Goal: Information Seeking & Learning: Learn about a topic

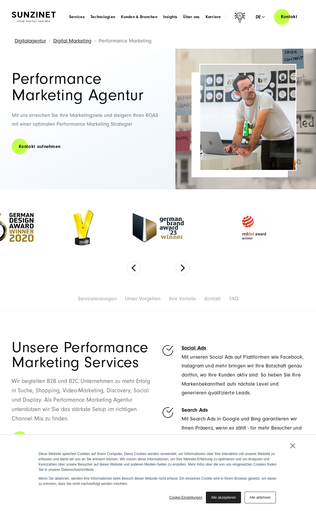
click at [187, 497] on link "Cookie-Einstellungen" at bounding box center [185, 497] width 33 height 5
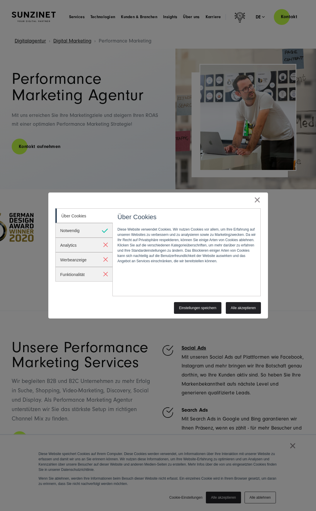
click at [203, 308] on link "Einstellungen speichern" at bounding box center [197, 308] width 47 height 12
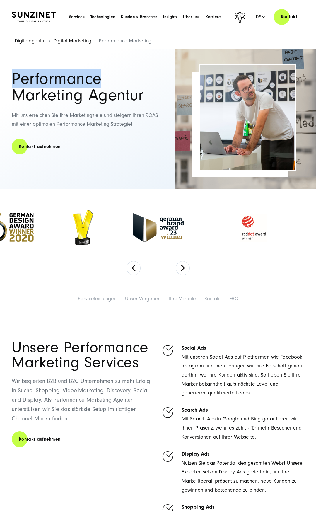
drag, startPoint x: 13, startPoint y: 79, endPoint x: 99, endPoint y: 77, distance: 86.5
click at [99, 77] on h1 "Performance Marketing Agentur" at bounding box center [89, 87] width 154 height 33
copy h1 "Performance"
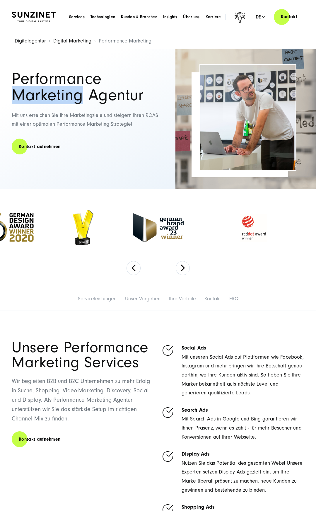
drag, startPoint x: 125, startPoint y: 86, endPoint x: 12, endPoint y: 98, distance: 113.2
click at [33, 94] on h1 "Performance Marketing Agentur" at bounding box center [89, 87] width 154 height 33
copy h1 "Marketin"
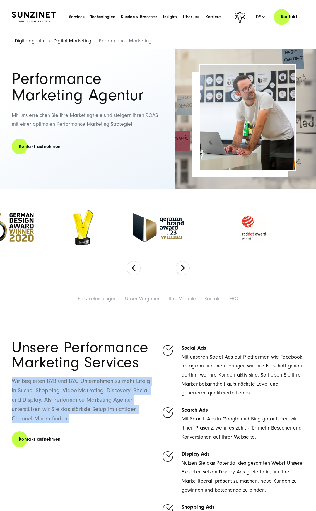
drag, startPoint x: 69, startPoint y: 421, endPoint x: 8, endPoint y: 382, distance: 72.7
click at [8, 381] on div "Unsere Performance Marketing Services Wir begleiten B2B und B2C Unternehmen zu …" at bounding box center [158, 465] width 316 height 251
copy p "Wir begleiten B2B und B2C Unternehmen zu mehr Erfolg in Suche, Shopping, Video-…"
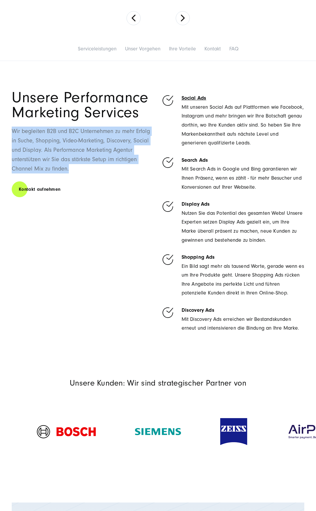
scroll to position [252, 0]
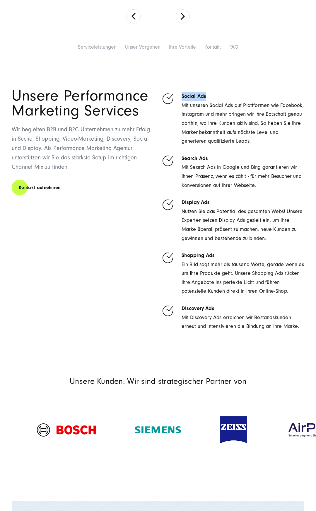
drag, startPoint x: 210, startPoint y: 97, endPoint x: 183, endPoint y: 97, distance: 26.1
click at [182, 97] on h6 "Social Ads" at bounding box center [243, 96] width 123 height 9
copy link "Social Ads"
drag, startPoint x: 215, startPoint y: 160, endPoint x: 181, endPoint y: 158, distance: 33.7
click at [181, 158] on li "Search Ads Mit Search Ads in Google und Bing garantieren wir Ihnen Präsenz, wen…" at bounding box center [233, 172] width 144 height 36
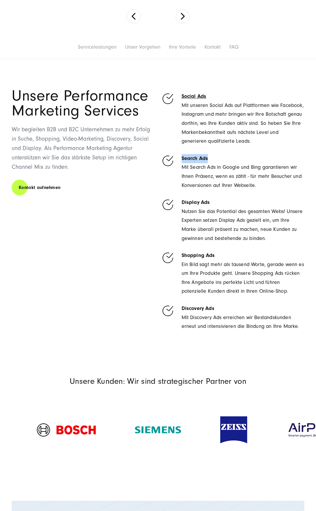
copy h6 "Search Ads"
click at [82, 218] on div "Unsere Performance Marketing Services Wir begleiten B2B und B2C Unternehmen zu …" at bounding box center [84, 214] width 144 height 251
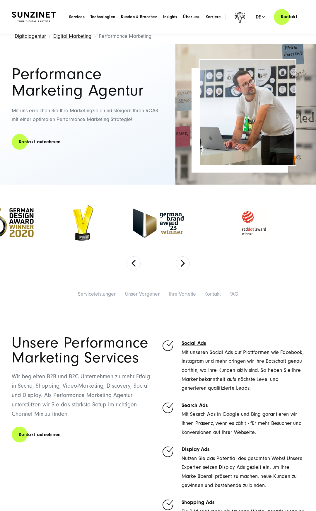
scroll to position [4, 0]
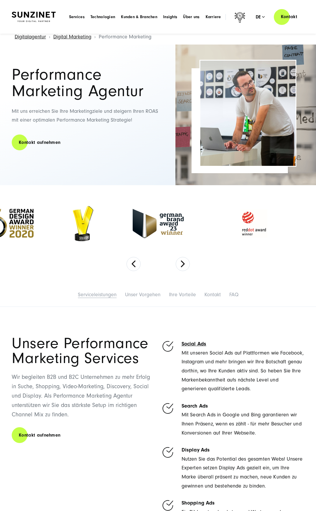
click at [96, 293] on link "Serviceleistungen" at bounding box center [97, 295] width 39 height 6
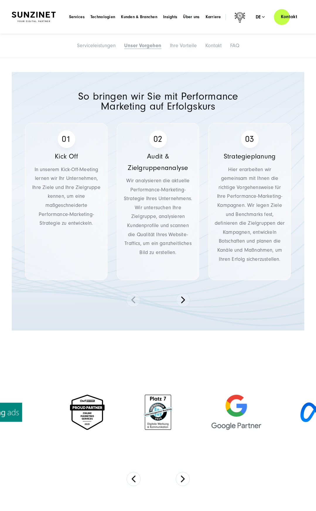
scroll to position [643, 0]
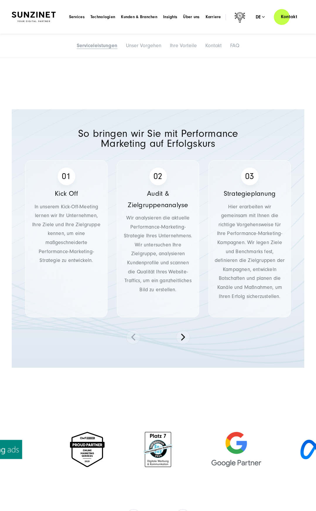
drag, startPoint x: 78, startPoint y: 131, endPoint x: 214, endPoint y: 143, distance: 136.5
click at [214, 142] on div "So bringen wir Sie mit Performance Marketing auf Erfolgskurs Kick Off In unsere…" at bounding box center [158, 238] width 293 height 258
click at [185, 337] on button at bounding box center [183, 337] width 14 height 14
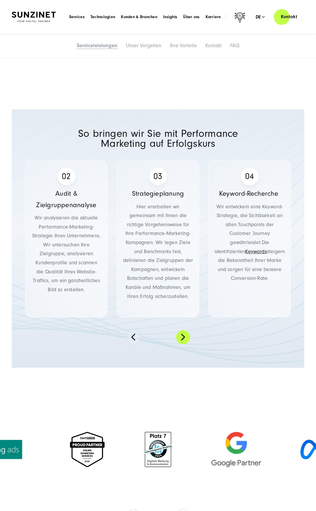
click at [185, 337] on button at bounding box center [183, 337] width 14 height 14
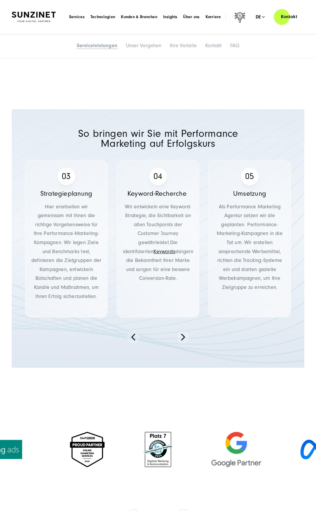
drag, startPoint x: 93, startPoint y: 142, endPoint x: 113, endPoint y: 143, distance: 20.2
click at [96, 141] on div "So bringen wir Sie mit Performance Marketing auf Erfolgskurs Kick Off In unsere…" at bounding box center [158, 238] width 293 height 258
drag, startPoint x: 125, startPoint y: 127, endPoint x: 88, endPoint y: 124, distance: 37.4
click at [90, 113] on div "So bringen wir Sie mit Performance Marketing auf Erfolgskurs Kick Off In unsere…" at bounding box center [158, 238] width 293 height 258
click at [134, 337] on button at bounding box center [133, 337] width 14 height 14
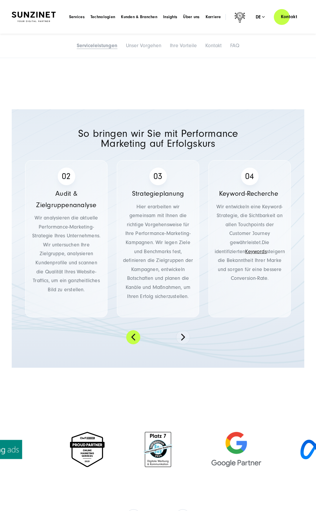
click at [134, 337] on button at bounding box center [133, 337] width 14 height 14
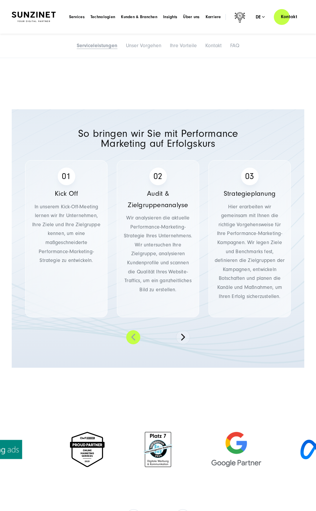
click at [134, 337] on button at bounding box center [133, 337] width 14 height 14
click at [71, 195] on h5 "Kick Off" at bounding box center [66, 193] width 70 height 11
drag, startPoint x: 149, startPoint y: 191, endPoint x: 172, endPoint y: 204, distance: 25.7
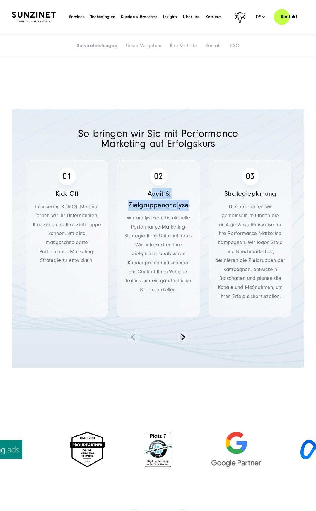
click at [191, 207] on h5 "Audit & Zielgruppenanalyse" at bounding box center [159, 199] width 70 height 23
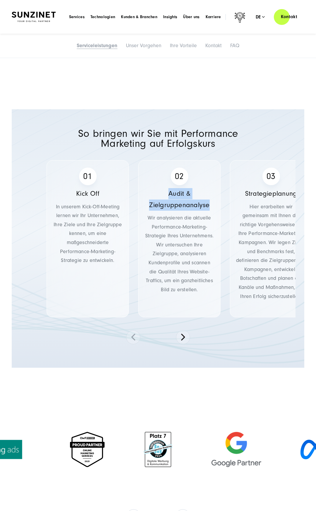
drag, startPoint x: 149, startPoint y: 194, endPoint x: 210, endPoint y: 206, distance: 62.1
click at [210, 206] on h5 "Audit & Zielgruppenanalyse" at bounding box center [179, 199] width 70 height 23
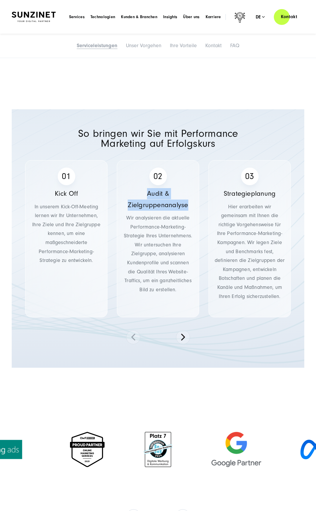
copy h5 "Audit & Zielgruppenanalyse"
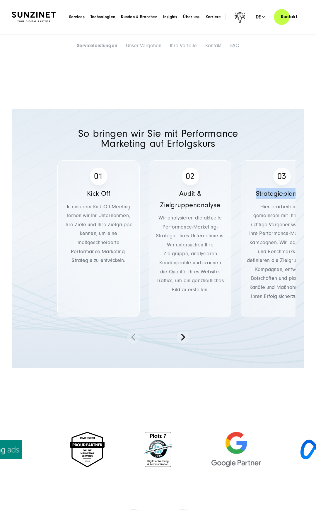
drag, startPoint x: 225, startPoint y: 193, endPoint x: 316, endPoint y: 194, distance: 91.4
click at [316, 194] on h5 "Strategieplanung" at bounding box center [282, 193] width 70 height 11
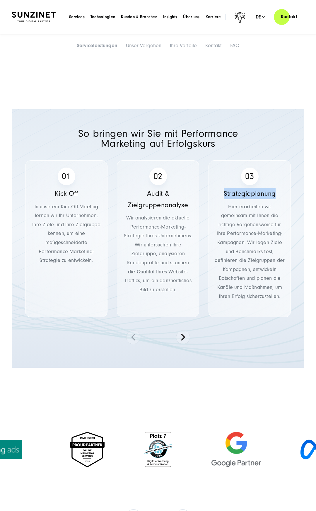
scroll to position [644, 0]
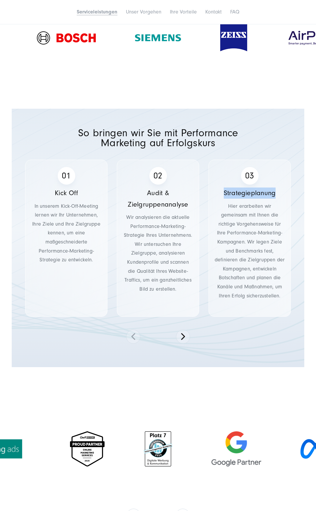
copy span "Strategieplanung"
click at [183, 336] on button at bounding box center [183, 337] width 14 height 14
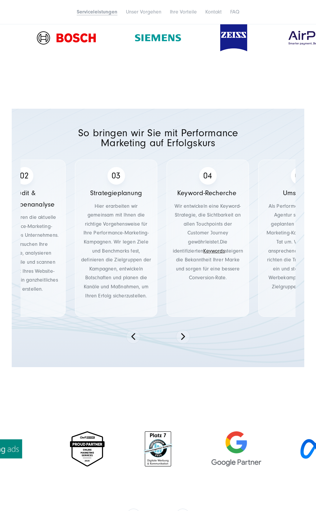
drag, startPoint x: 254, startPoint y: 194, endPoint x: 232, endPoint y: 198, distance: 23.2
click at [232, 198] on h5 "Keyword-Recherche" at bounding box center [208, 193] width 70 height 11
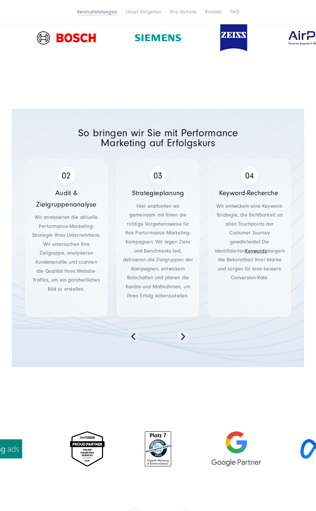
click at [221, 193] on span "Keyword-Recherche" at bounding box center [248, 193] width 59 height 8
copy span "Keyword-Recherche"
click at [182, 336] on button at bounding box center [183, 337] width 14 height 14
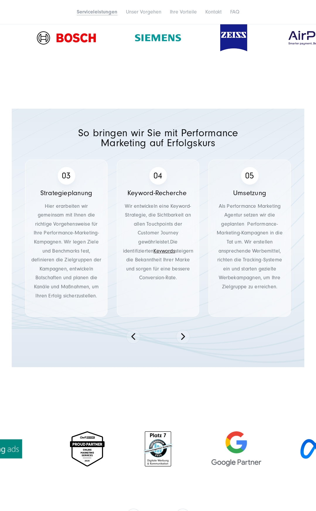
click at [248, 192] on h5 "Umsetzung" at bounding box center [250, 193] width 70 height 11
click at [183, 334] on button at bounding box center [183, 337] width 14 height 14
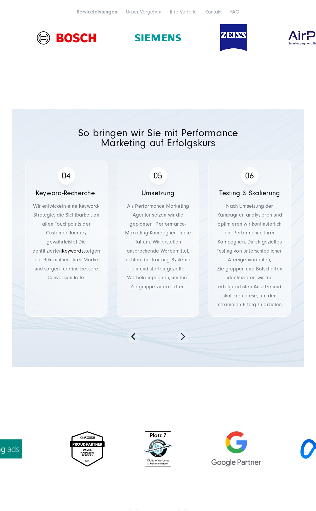
click at [248, 193] on h5 "Testing & Skalierung" at bounding box center [250, 193] width 70 height 11
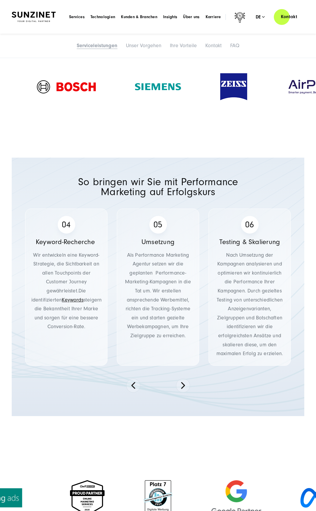
scroll to position [594, 0]
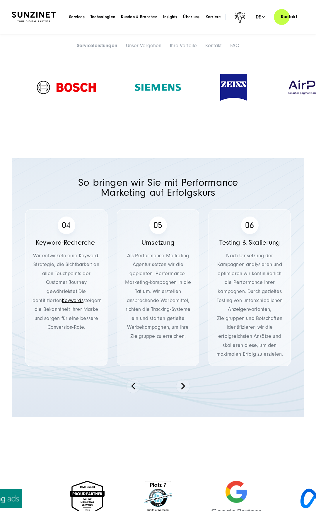
click at [94, 183] on div "So bringen wir Sie mit Performance Marketing auf Erfolgskurs Kick Off In unsere…" at bounding box center [158, 287] width 293 height 258
click at [130, 188] on div "So bringen wir Sie mit Performance Marketing auf Erfolgskurs Kick Off In unsere…" at bounding box center [158, 287] width 293 height 258
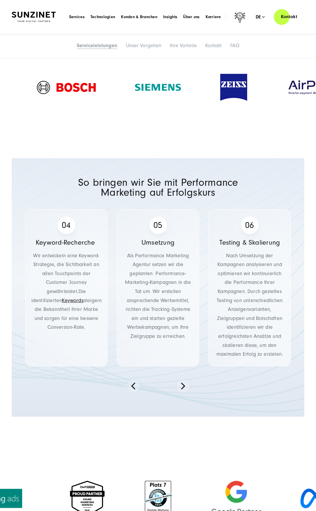
click at [204, 188] on div "So bringen wir Sie mit Performance Marketing auf Erfolgskurs Kick Off In unsere…" at bounding box center [158, 287] width 293 height 258
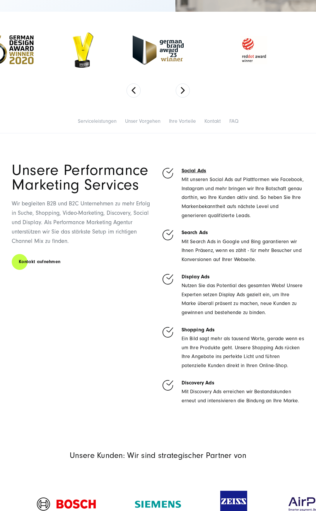
scroll to position [213, 0]
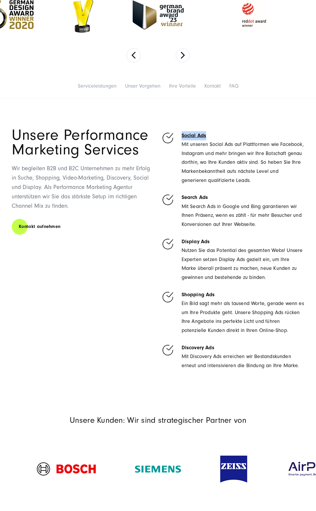
drag, startPoint x: 180, startPoint y: 135, endPoint x: 207, endPoint y: 137, distance: 26.7
click at [207, 137] on li "Social Ads Mit unseren Social Ads auf Plattformen wie Facebook, Instagram und m…" at bounding box center [233, 158] width 144 height 54
click at [203, 199] on h6 "Search Ads" at bounding box center [243, 197] width 123 height 9
click at [193, 241] on h6 "Display Ads" at bounding box center [243, 241] width 123 height 9
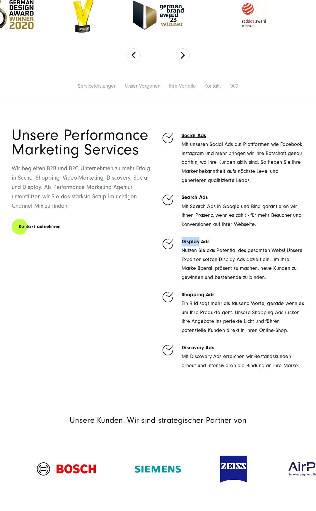
click at [193, 241] on h6 "Display Ads" at bounding box center [243, 241] width 123 height 9
click at [194, 295] on h6 "Shopping Ads" at bounding box center [243, 294] width 123 height 9
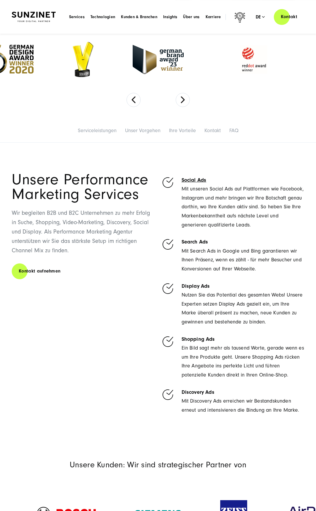
scroll to position [168, 0]
click at [204, 265] on p "Mit Search Ads in Google und Bing garantieren wir Ihnen Präsenz, wenn es zählt …" at bounding box center [243, 260] width 123 height 27
click at [196, 285] on h6 "Display Ads" at bounding box center [243, 287] width 123 height 9
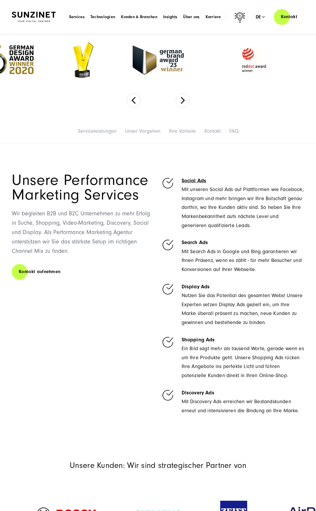
click at [198, 338] on h6 "Shopping Ads" at bounding box center [243, 340] width 123 height 9
drag, startPoint x: 201, startPoint y: 394, endPoint x: 184, endPoint y: 395, distance: 16.7
click at [183, 394] on h6 "Discovery Ads" at bounding box center [243, 393] width 123 height 9
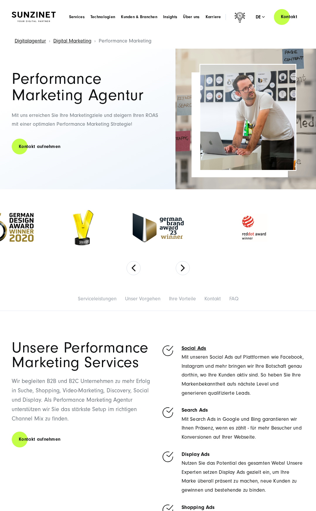
click at [25, 77] on h1 "Performance Marketing Agentur" at bounding box center [89, 87] width 154 height 33
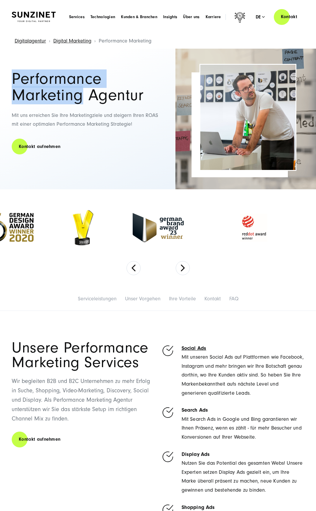
drag, startPoint x: 13, startPoint y: 76, endPoint x: 34, endPoint y: 94, distance: 27.9
click at [34, 94] on h1 "Performance Marketing Agentur" at bounding box center [89, 87] width 154 height 33
copy h1 "Performance Marketing"
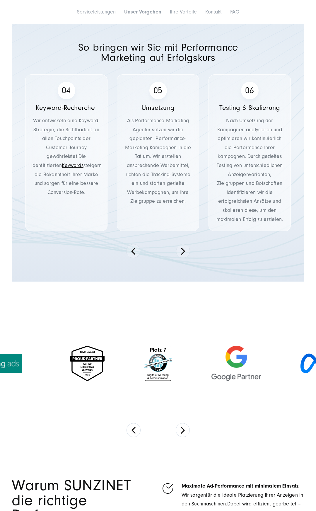
scroll to position [859, 0]
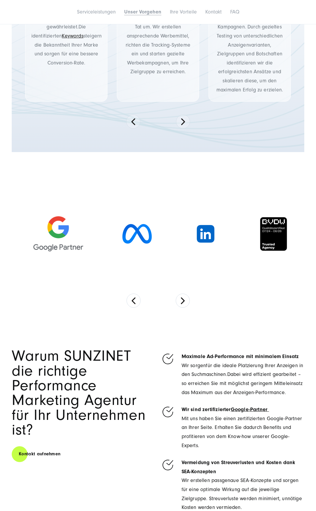
drag, startPoint x: 232, startPoint y: 233, endPoint x: 54, endPoint y: 235, distance: 178.2
click at [54, 235] on img at bounding box center [58, 233] width 50 height 35
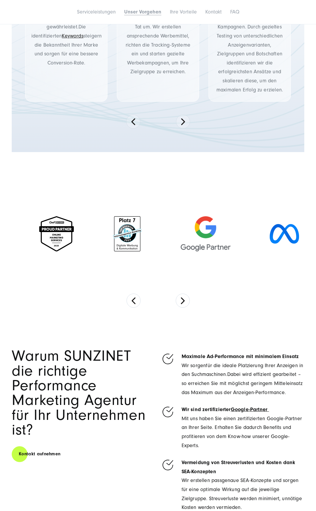
drag, startPoint x: 91, startPoint y: 237, endPoint x: 249, endPoint y: 246, distance: 158.8
click at [142, 245] on img at bounding box center [127, 233] width 28 height 35
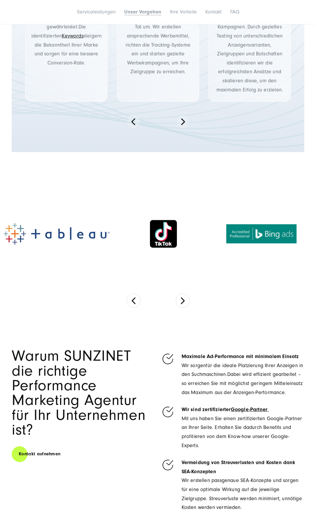
drag, startPoint x: 84, startPoint y: 237, endPoint x: 316, endPoint y: 252, distance: 233.2
click at [316, 252] on div at bounding box center [261, 234] width 127 height 100
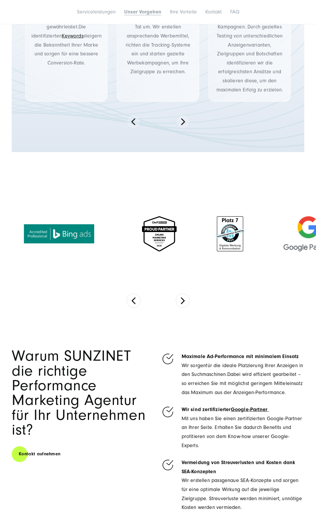
drag, startPoint x: 58, startPoint y: 237, endPoint x: 315, endPoint y: 242, distance: 257.1
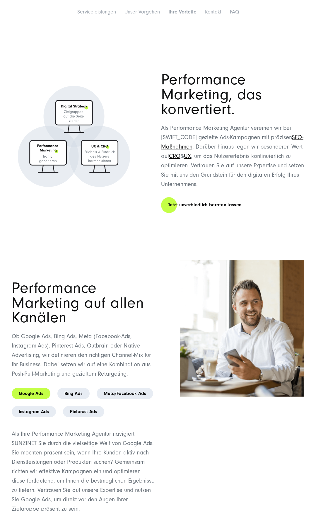
scroll to position [1477, 0]
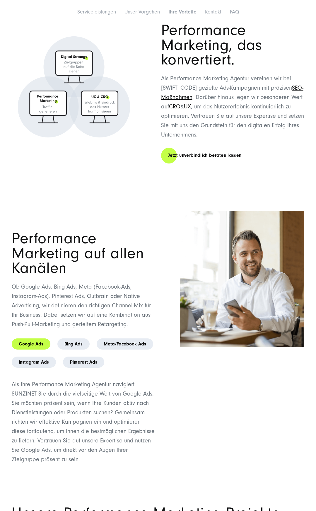
click at [33, 341] on link "Google Ads" at bounding box center [31, 344] width 39 height 11
click at [78, 341] on link "Bing Ads" at bounding box center [73, 344] width 32 height 11
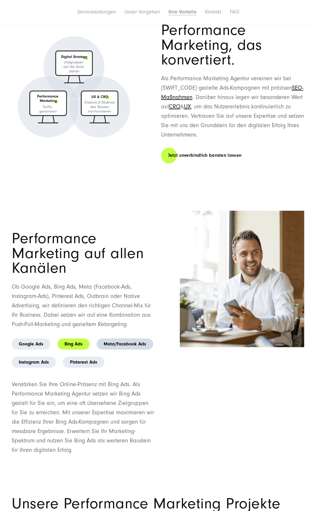
click at [120, 341] on link "Meta/Facebook Ads" at bounding box center [125, 344] width 57 height 11
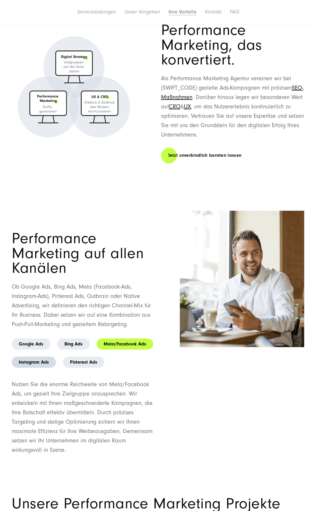
click at [42, 357] on link "Instagram Ads" at bounding box center [34, 362] width 44 height 11
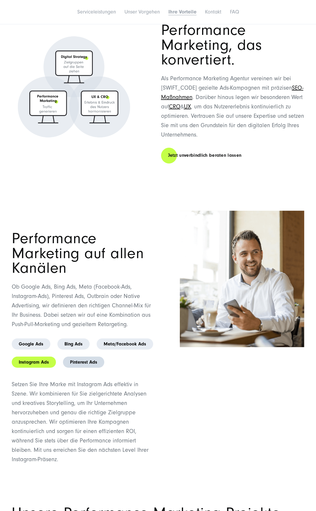
click at [84, 357] on link "Pinterest Ads" at bounding box center [83, 362] width 41 height 11
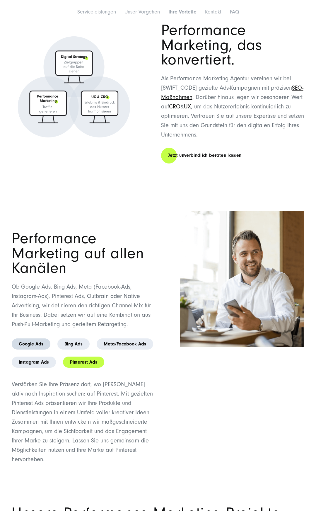
click at [45, 339] on link "Google Ads" at bounding box center [31, 344] width 39 height 11
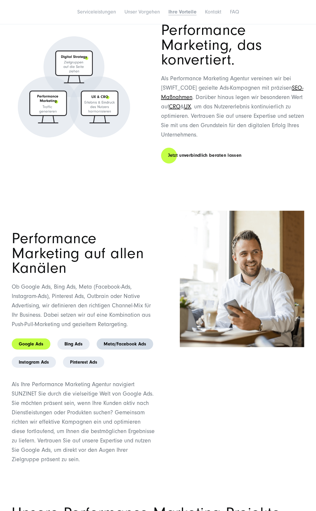
click at [134, 339] on link "Meta/Facebook Ads" at bounding box center [125, 344] width 57 height 11
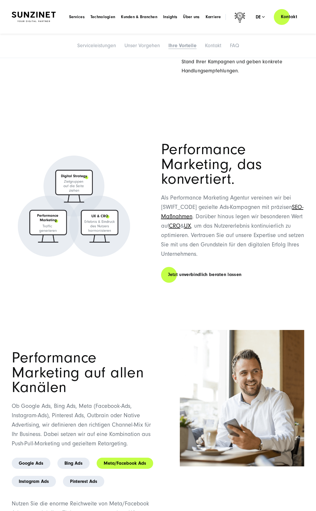
scroll to position [1356, 0]
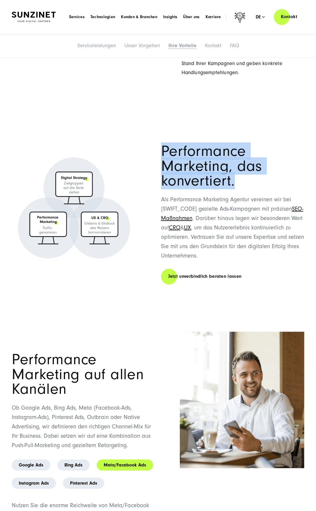
drag, startPoint x: 164, startPoint y: 159, endPoint x: 292, endPoint y: 175, distance: 129.9
click at [296, 175] on h1 "Performance Marketing, das konvertiert." at bounding box center [233, 166] width 144 height 44
copy h1 "Performance Marketing, das konvertiert."
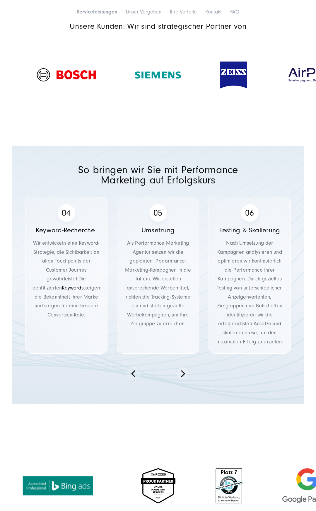
scroll to position [613, 0]
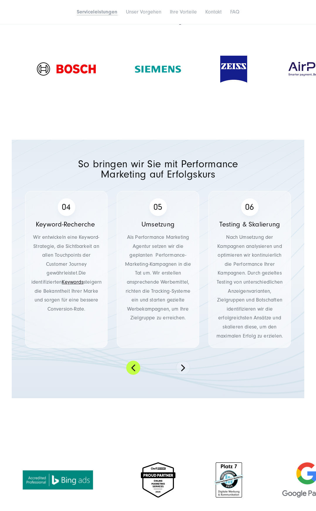
click at [132, 367] on button at bounding box center [133, 368] width 14 height 14
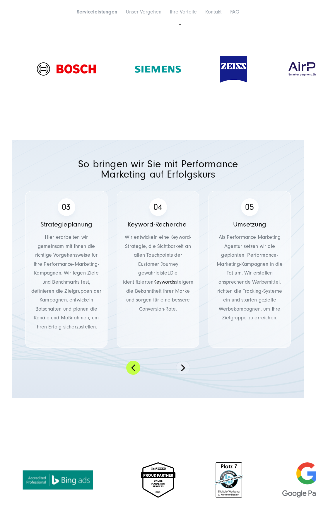
click at [133, 368] on button at bounding box center [133, 368] width 14 height 14
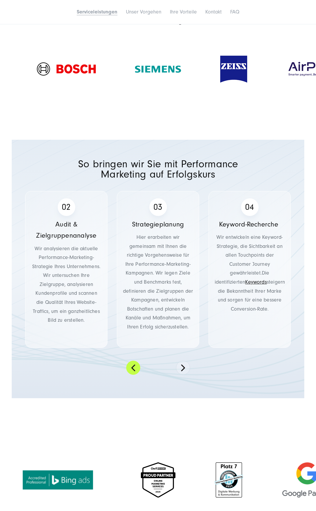
click at [133, 368] on button at bounding box center [133, 368] width 14 height 14
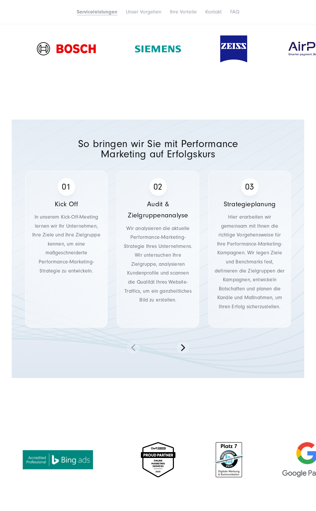
scroll to position [696, 0]
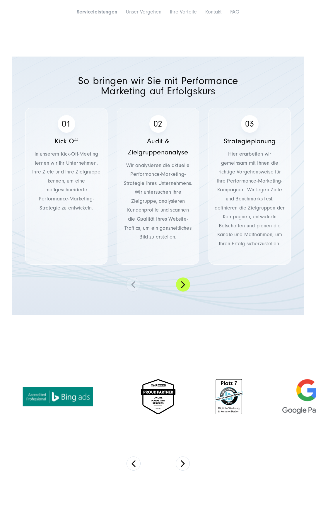
click at [183, 286] on button at bounding box center [183, 285] width 14 height 14
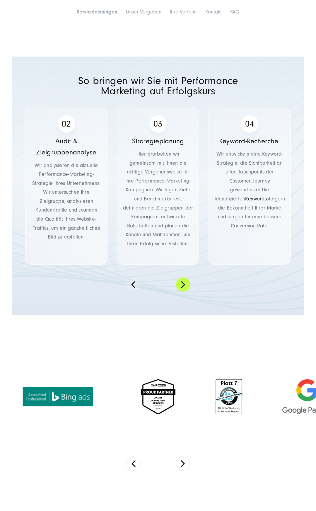
click at [183, 286] on button at bounding box center [183, 285] width 14 height 14
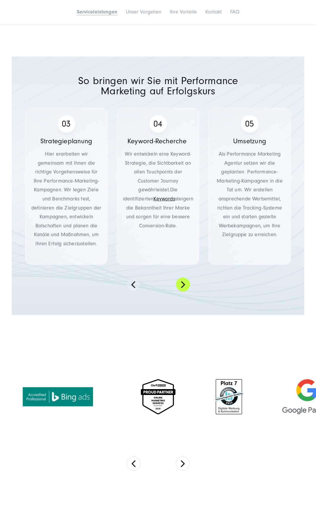
click at [183, 286] on button at bounding box center [183, 285] width 14 height 14
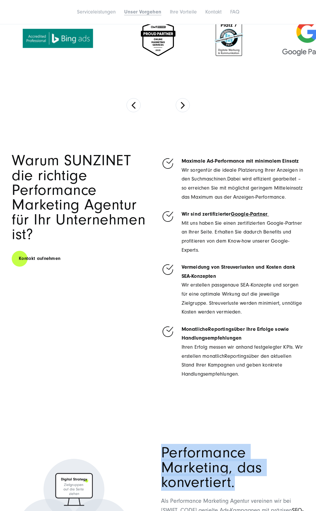
scroll to position [1117, 0]
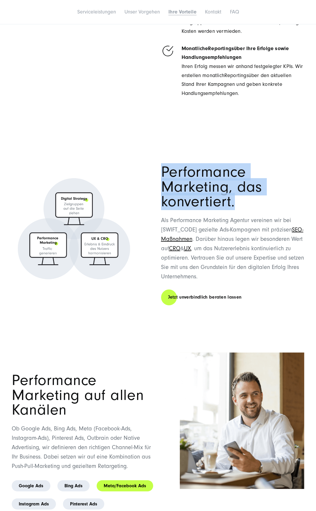
click at [101, 316] on img at bounding box center [74, 228] width 125 height 175
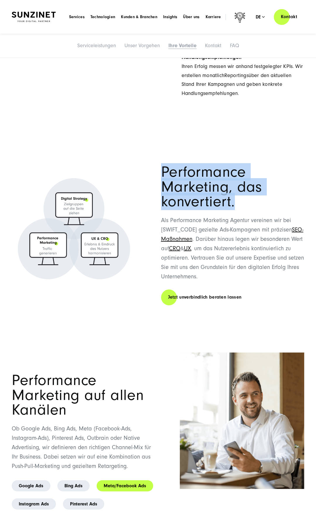
scroll to position [1335, 0]
click at [101, 317] on img at bounding box center [74, 229] width 125 height 175
click at [169, 203] on h1 "Performance Marketing, das konvertiert." at bounding box center [233, 187] width 144 height 44
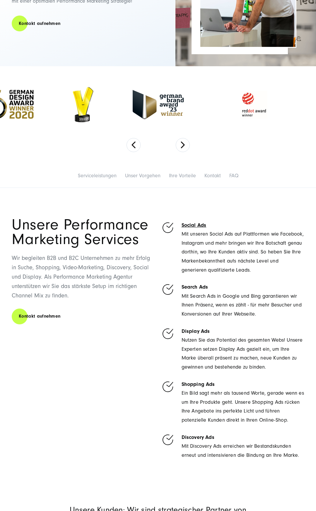
scroll to position [162, 0]
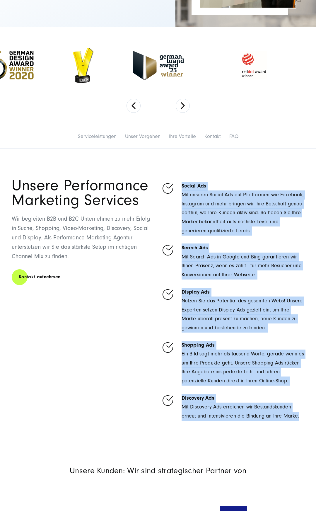
drag, startPoint x: 179, startPoint y: 186, endPoint x: 289, endPoint y: 431, distance: 268.7
click at [289, 431] on section "Unsere Performance Marketing Services Wir begleiten B2B und B2C Unternehmen zu …" at bounding box center [158, 301] width 316 height 304
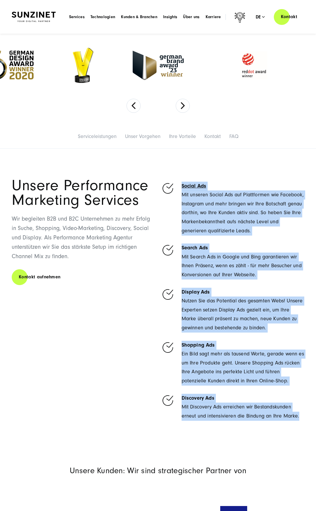
scroll to position [162, 0]
click at [236, 285] on ul "Social Ads Mit unseren Social Ads auf Plattformen wie Facebook, Instagram und m…" at bounding box center [233, 299] width 144 height 243
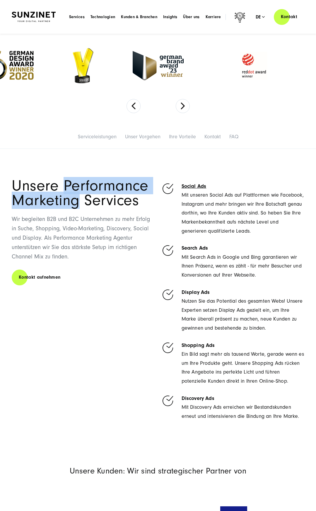
drag, startPoint x: 64, startPoint y: 184, endPoint x: 75, endPoint y: 195, distance: 16.0
click at [75, 195] on h1 "Unsere Performance Marketing Services" at bounding box center [84, 193] width 144 height 30
click at [118, 186] on h1 "Unsere Performance Marketing Services" at bounding box center [84, 193] width 144 height 30
drag, startPoint x: 67, startPoint y: 186, endPoint x: 95, endPoint y: 191, distance: 27.8
click at [143, 187] on h1 "Unsere Performance Marketing Services" at bounding box center [84, 193] width 144 height 30
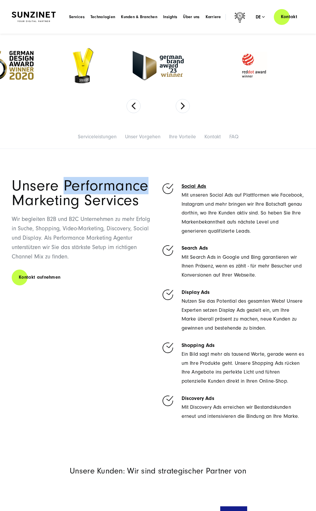
drag, startPoint x: 65, startPoint y: 186, endPoint x: 147, endPoint y: 187, distance: 81.8
click at [147, 187] on h1 "Unsere Performance Marketing Services" at bounding box center [84, 193] width 144 height 30
drag, startPoint x: 221, startPoint y: 187, endPoint x: 181, endPoint y: 187, distance: 39.3
click at [181, 187] on li "Social Ads Mit unseren Social Ads auf Plattformen wie Facebook, Instagram und m…" at bounding box center [233, 209] width 144 height 54
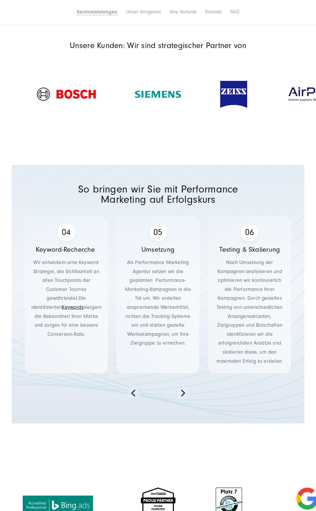
scroll to position [595, 0]
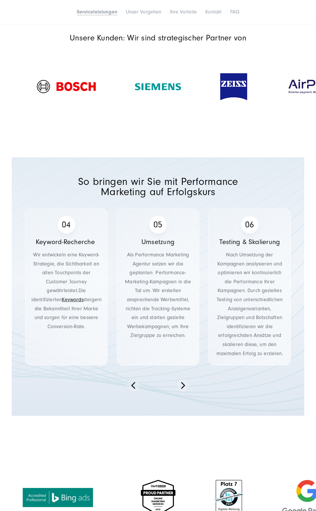
click at [176, 127] on section "Unsere Kunden: Wir sind strategischer Partner von" at bounding box center [158, 79] width 316 height 120
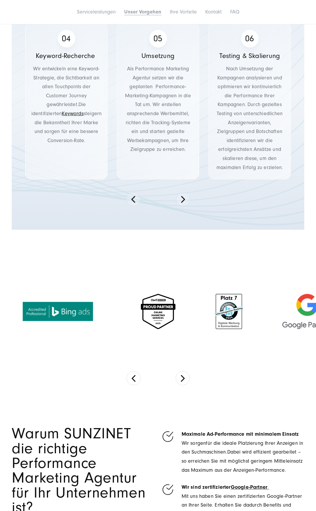
scroll to position [903, 0]
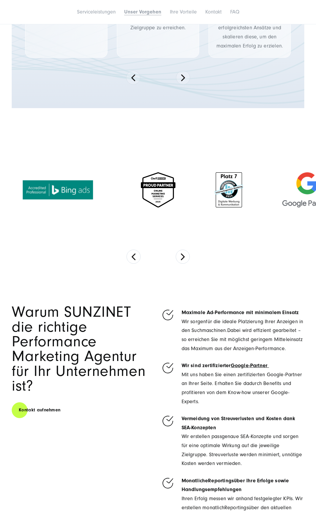
drag, startPoint x: 244, startPoint y: 129, endPoint x: 240, endPoint y: 126, distance: 5.0
click at [243, 129] on section at bounding box center [158, 201] width 316 height 150
